Goal: Communication & Community: Ask a question

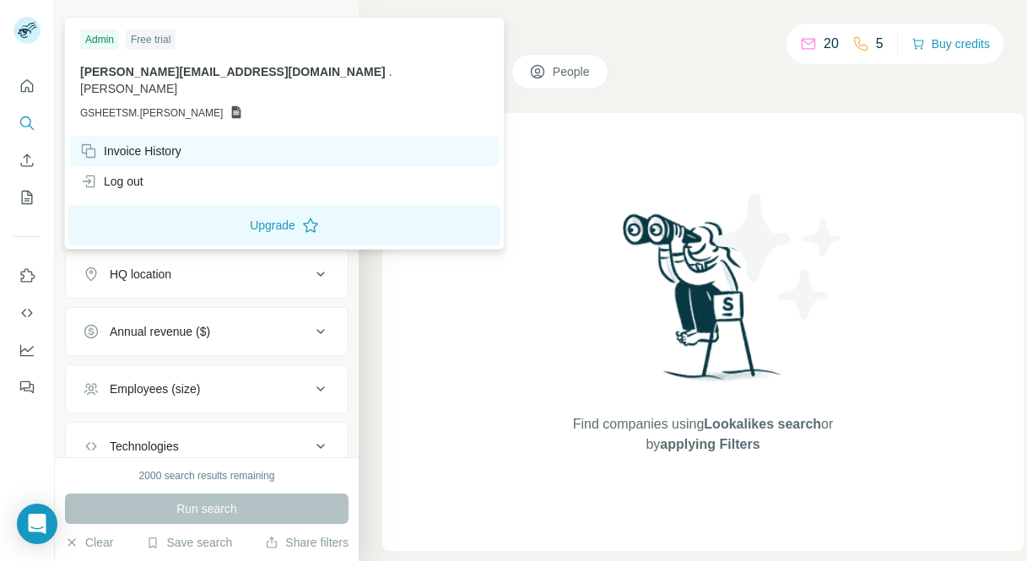
click at [173, 143] on div "Invoice History" at bounding box center [130, 151] width 101 height 17
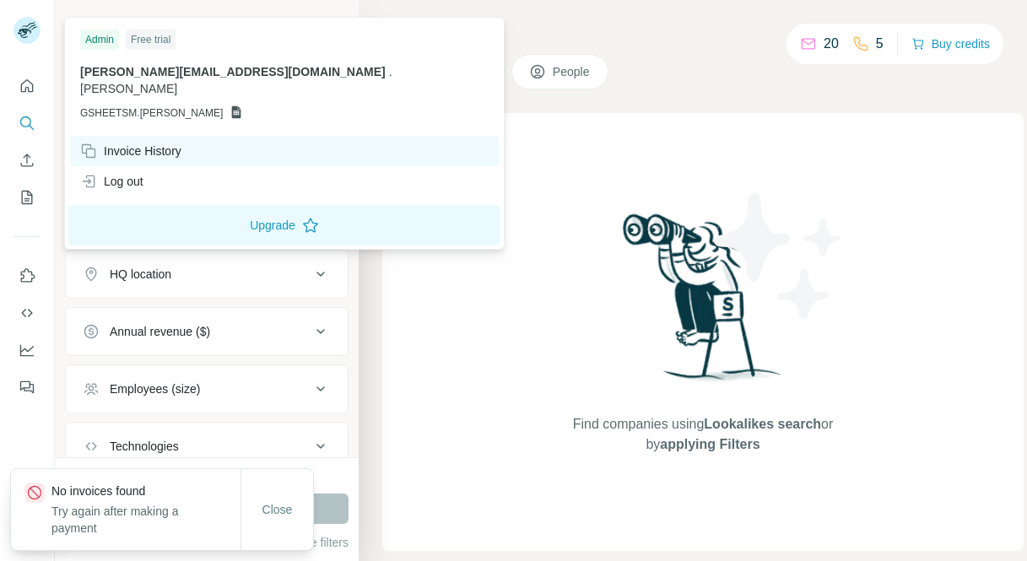
click at [187, 138] on div "Invoice History" at bounding box center [284, 151] width 429 height 30
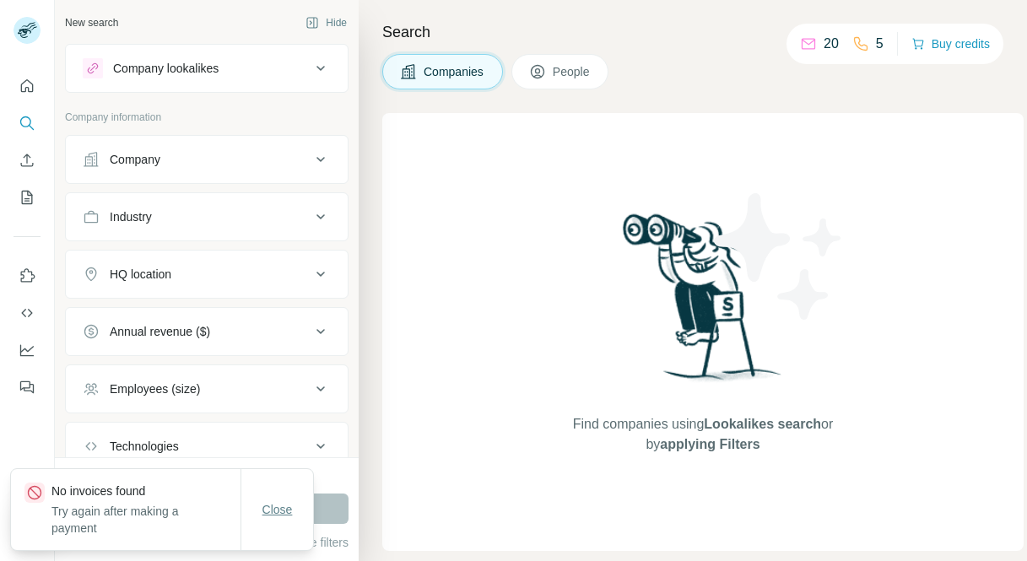
click at [284, 518] on span "Close" at bounding box center [278, 509] width 30 height 17
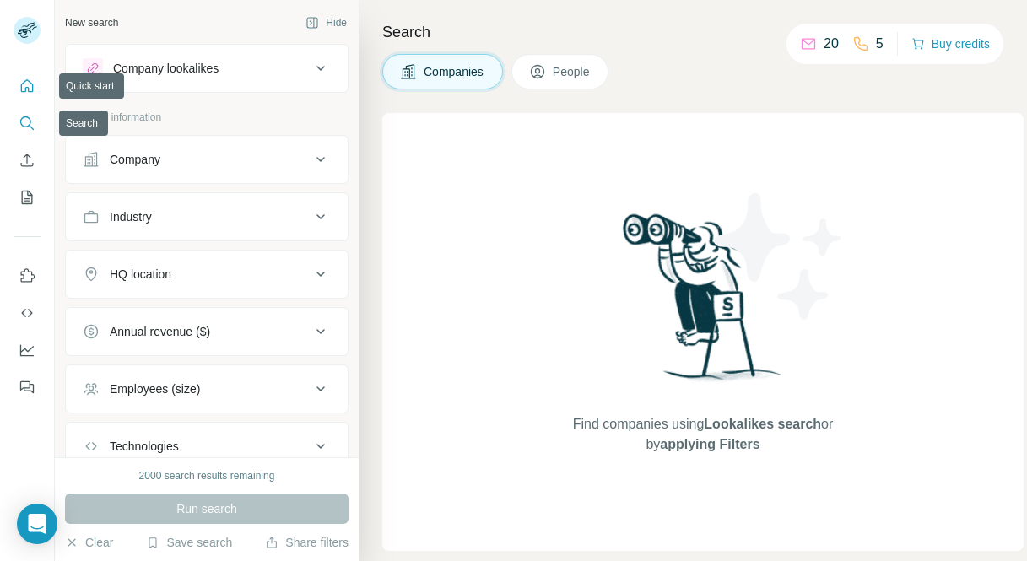
click at [28, 85] on icon "Quick start" at bounding box center [27, 86] width 17 height 17
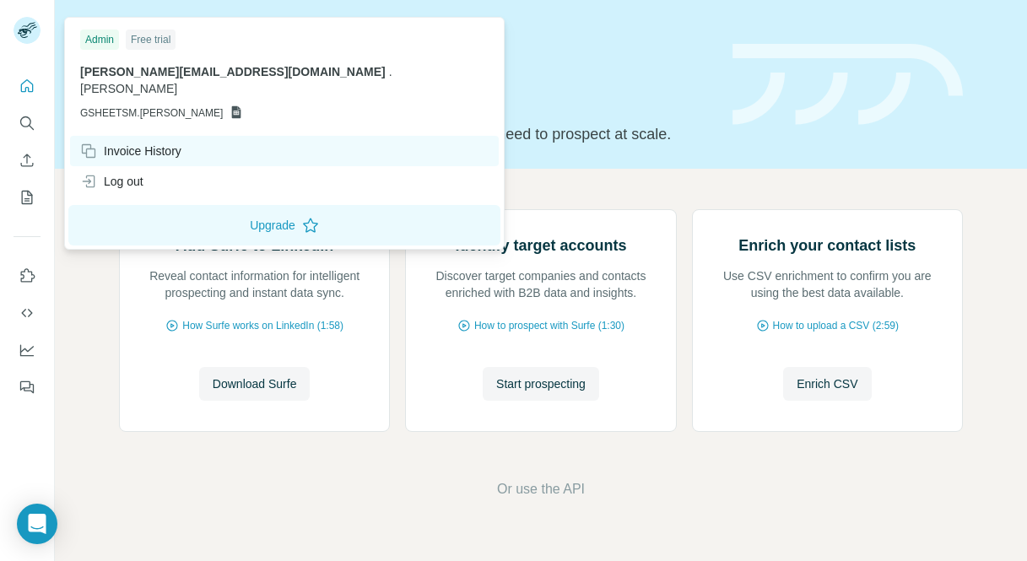
click at [158, 143] on div "Invoice History" at bounding box center [130, 151] width 101 height 17
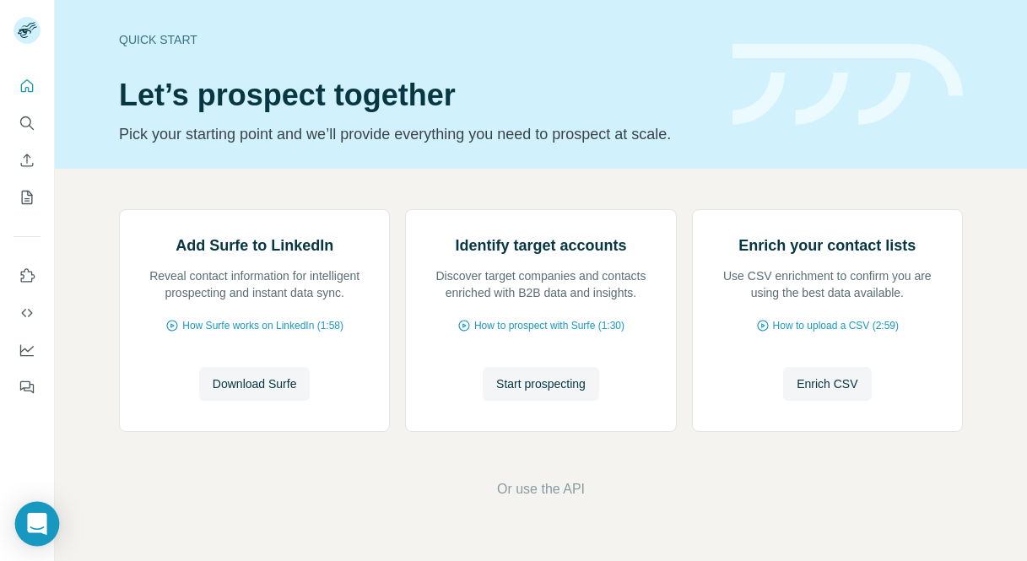
click at [41, 513] on div "Open Intercom Messenger" at bounding box center [37, 524] width 45 height 45
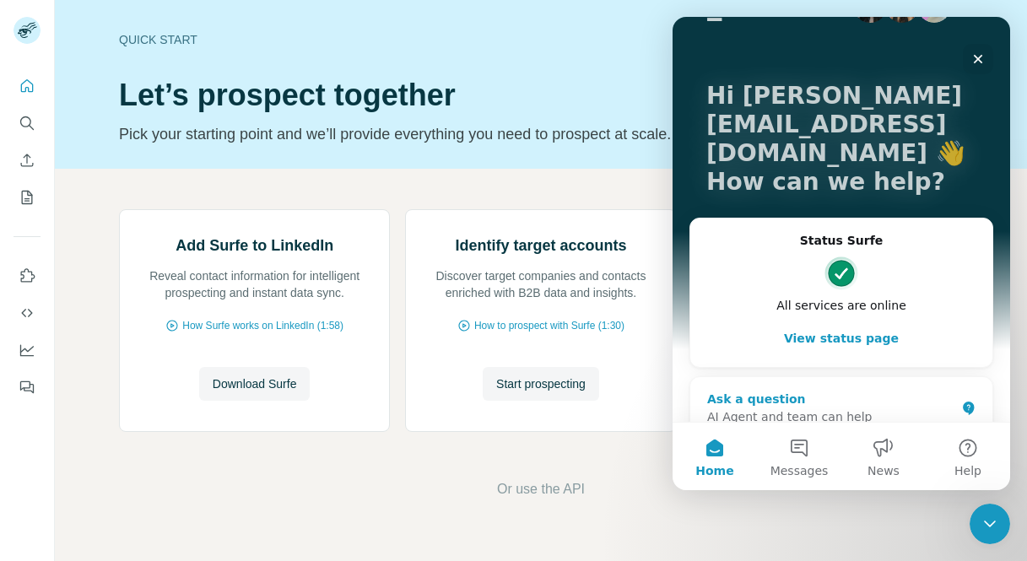
scroll to position [53, 0]
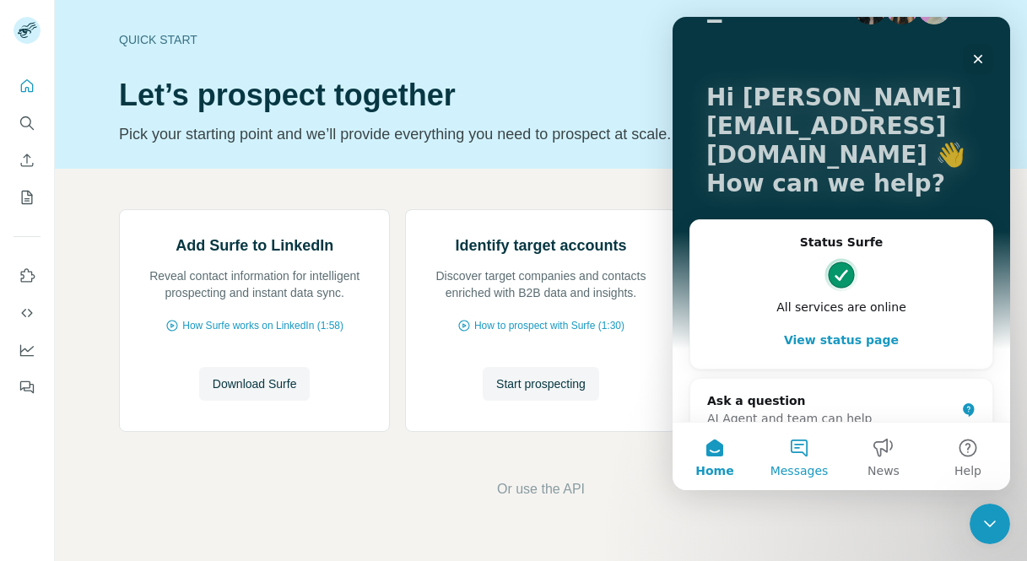
click at [801, 456] on button "Messages" at bounding box center [799, 457] width 84 height 68
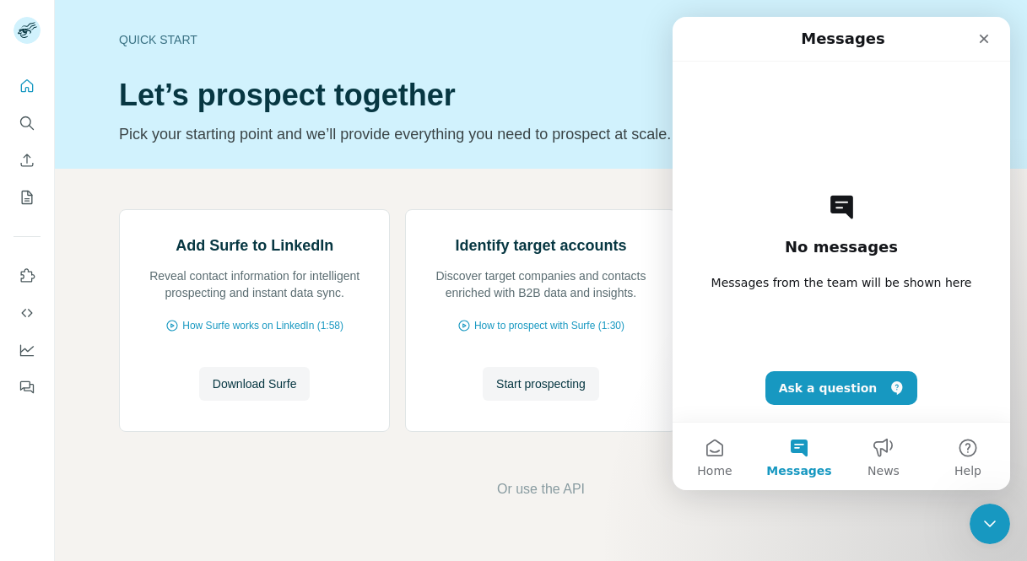
click at [888, 79] on div "No messages Messages from the team will be shown here Ask a question" at bounding box center [841, 242] width 279 height 360
click at [830, 387] on button "Ask a question" at bounding box center [842, 388] width 153 height 34
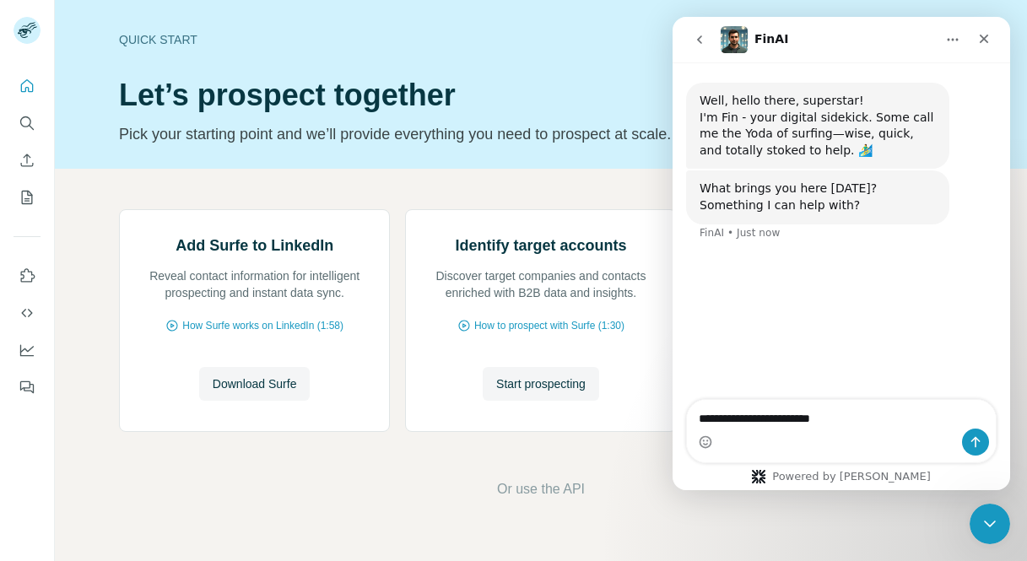
type textarea "**********"
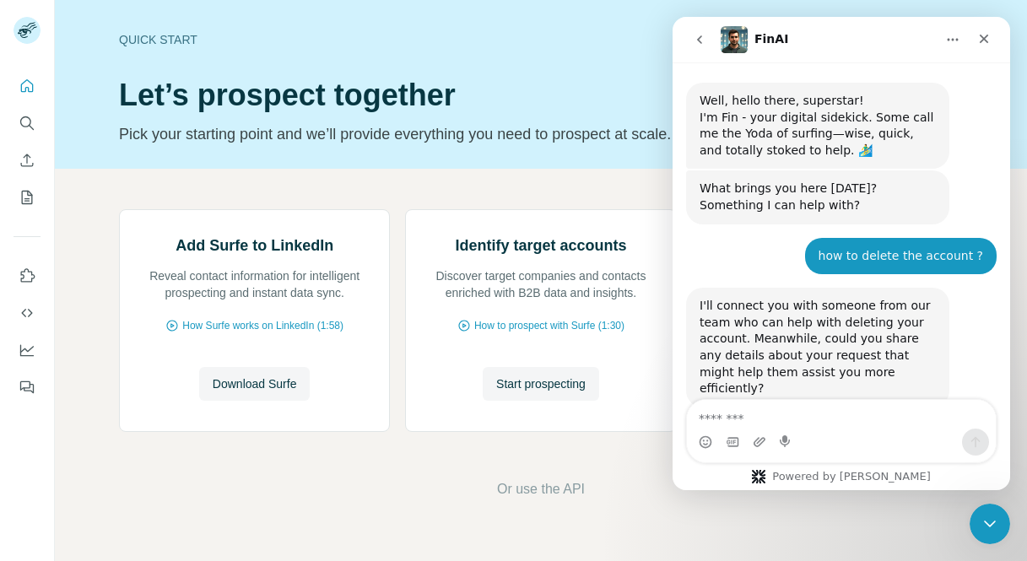
scroll to position [20, 0]
